Goal: Information Seeking & Learning: Learn about a topic

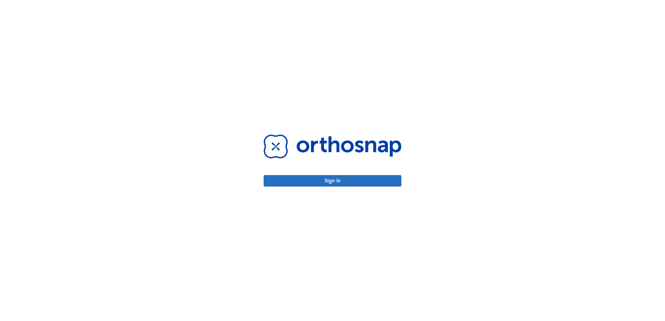
click at [351, 182] on button "Sign in" at bounding box center [333, 180] width 138 height 11
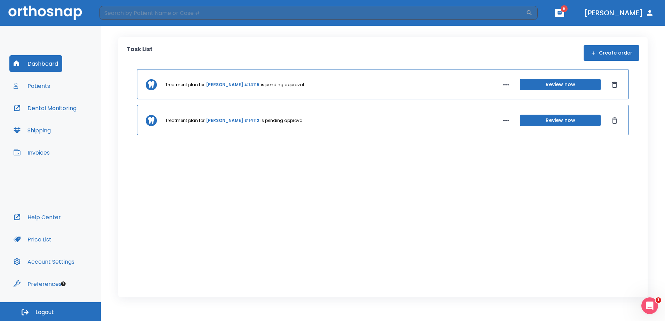
click at [216, 83] on link "[PERSON_NAME] #14115" at bounding box center [233, 85] width 54 height 6
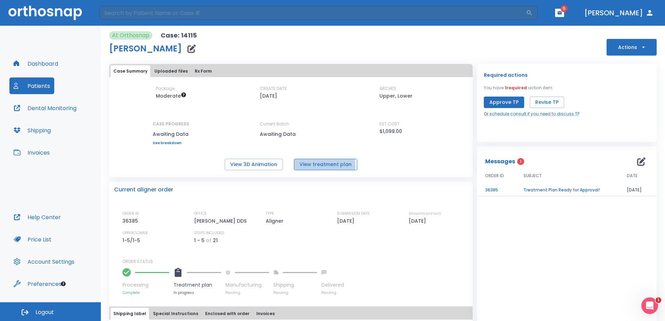
click at [313, 165] on button "View treatment plan" at bounding box center [325, 164] width 63 height 11
click at [261, 165] on button "View 3D Animation" at bounding box center [254, 164] width 58 height 11
click at [40, 85] on button "Patients" at bounding box center [31, 86] width 45 height 17
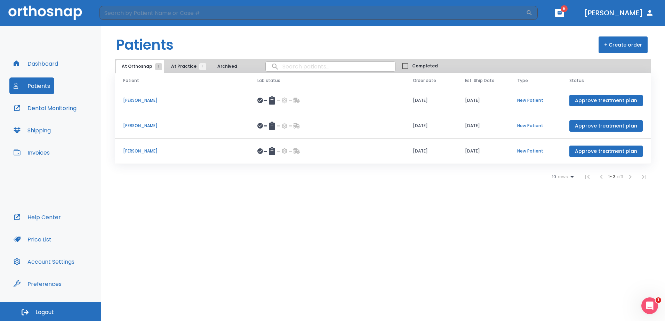
click at [148, 125] on p "Lauren Solomon" at bounding box center [182, 126] width 118 height 6
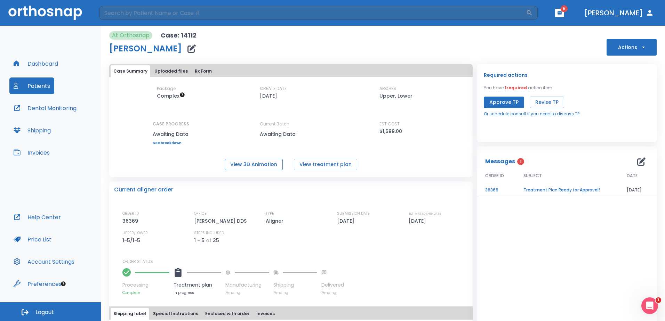
click at [244, 162] on button "View 3D Animation" at bounding box center [254, 164] width 58 height 11
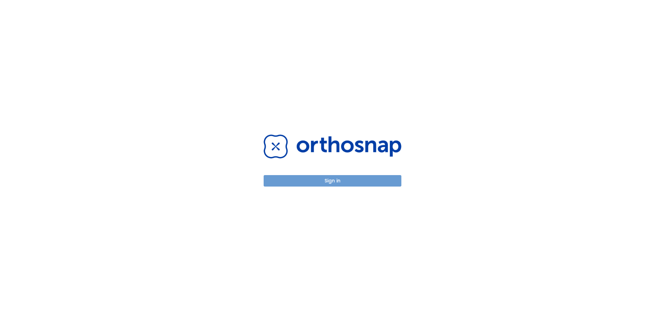
click at [375, 184] on button "Sign in" at bounding box center [333, 180] width 138 height 11
